Goal: Task Accomplishment & Management: Manage account settings

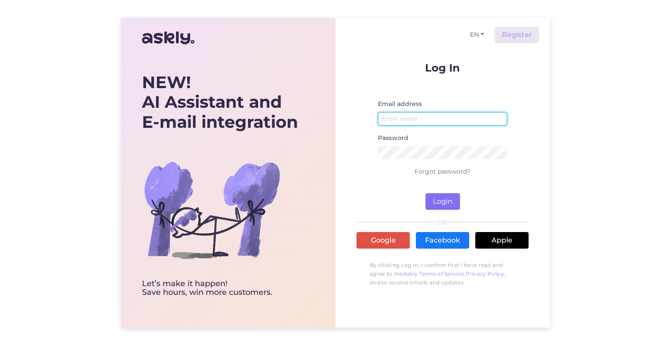
type input "[EMAIL_ADDRESS][DOMAIN_NAME]"
click at [442, 203] on button "Login" at bounding box center [442, 201] width 34 height 17
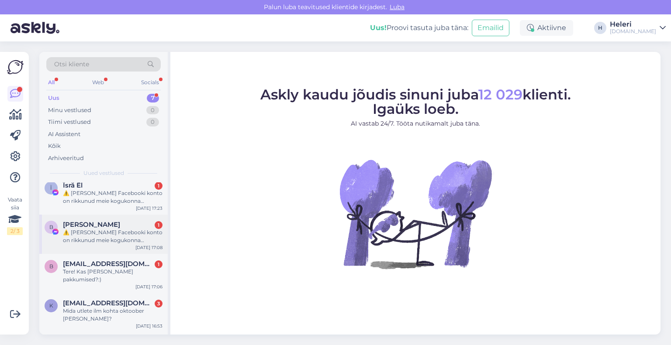
scroll to position [63, 0]
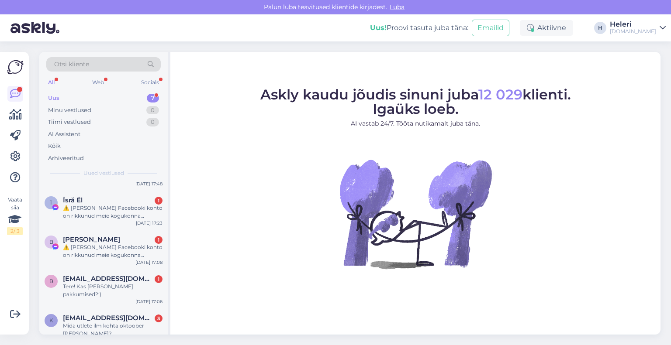
click at [633, 30] on div "[DOMAIN_NAME]" at bounding box center [632, 31] width 46 height 7
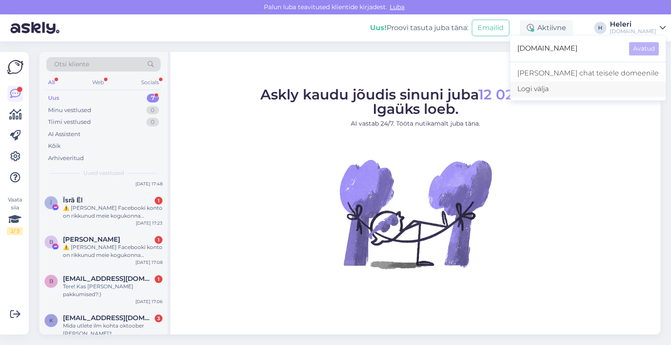
click at [618, 86] on div "Logi välja" at bounding box center [587, 89] width 155 height 16
